Goal: Task Accomplishment & Management: Complete application form

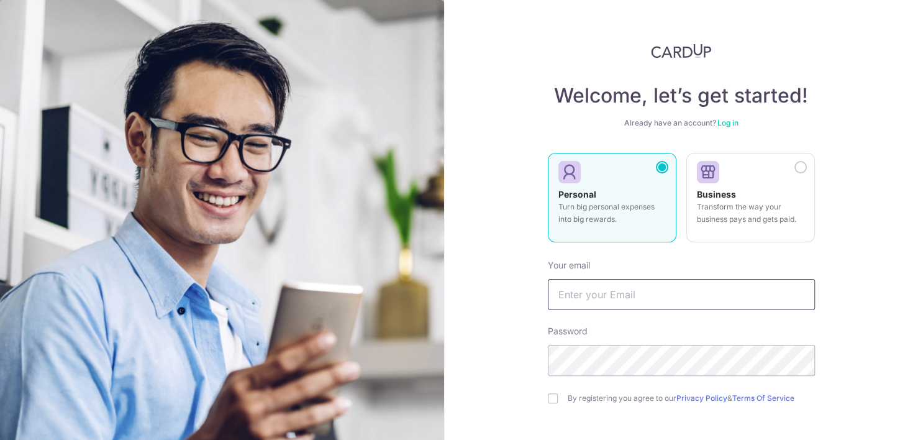
click at [600, 291] on input "text" at bounding box center [681, 294] width 267 height 31
type input "[EMAIL_ADDRESS][DOMAIN_NAME]"
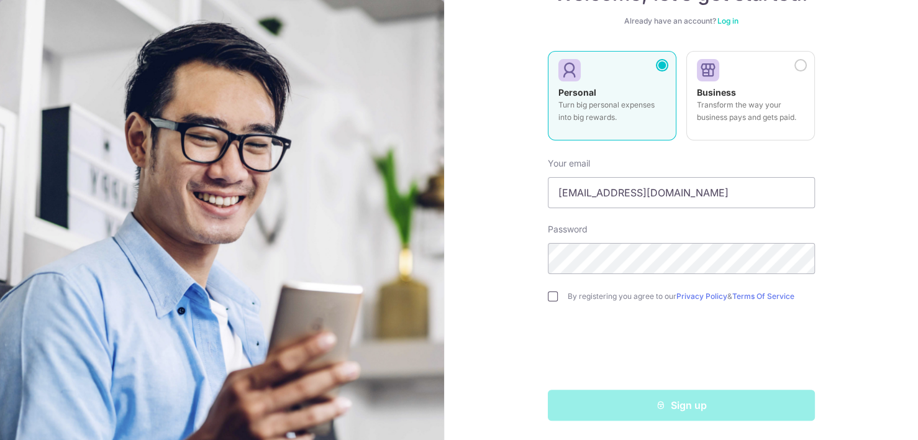
click at [552, 293] on input "checkbox" at bounding box center [553, 296] width 10 height 10
checkbox input "true"
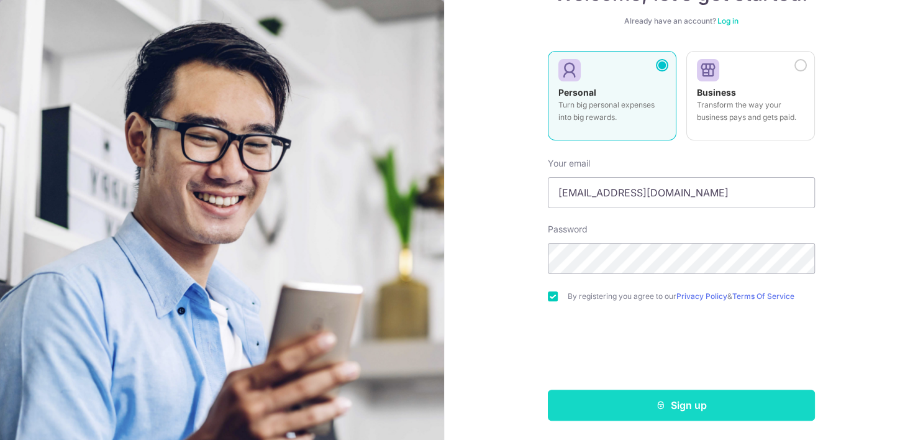
click at [689, 403] on button "Sign up" at bounding box center [681, 405] width 267 height 31
